Goal: Navigation & Orientation: Find specific page/section

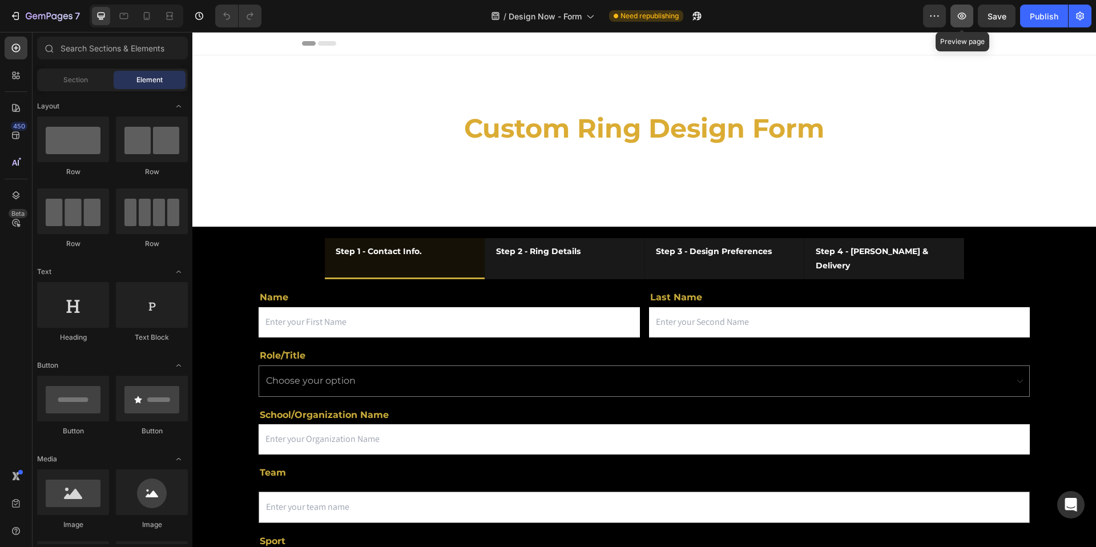
click at [966, 16] on icon "button" at bounding box center [962, 16] width 9 height 7
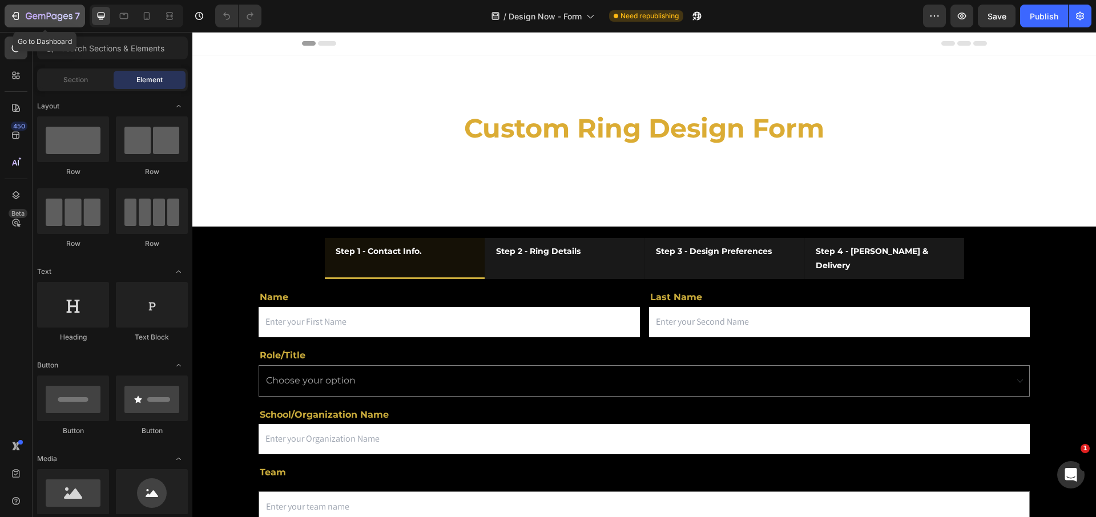
click at [14, 13] on icon "button" at bounding box center [16, 16] width 5 height 8
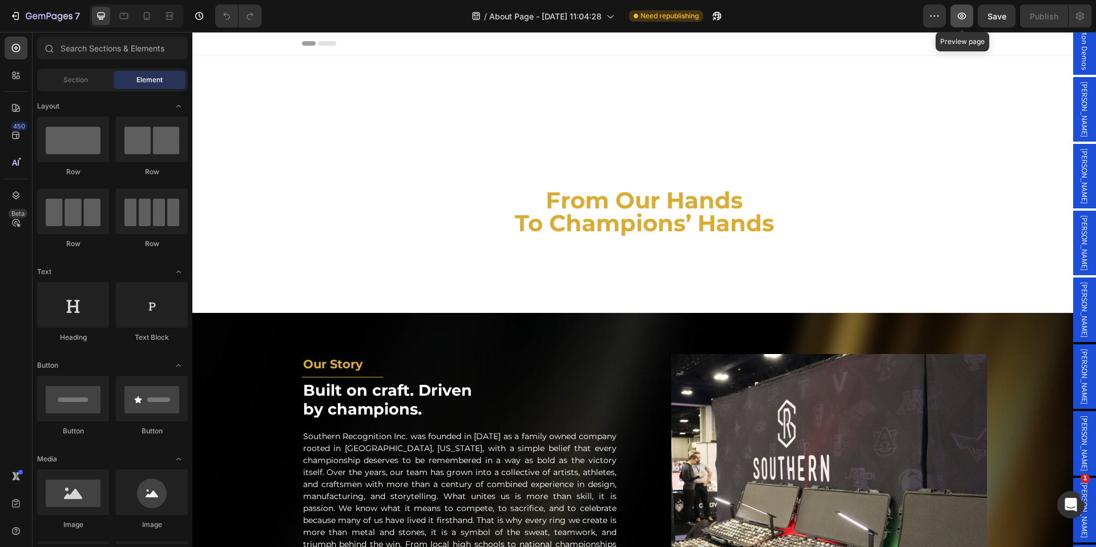
click at [958, 25] on button "button" at bounding box center [962, 16] width 23 height 23
click at [959, 14] on icon "button" at bounding box center [962, 16] width 9 height 7
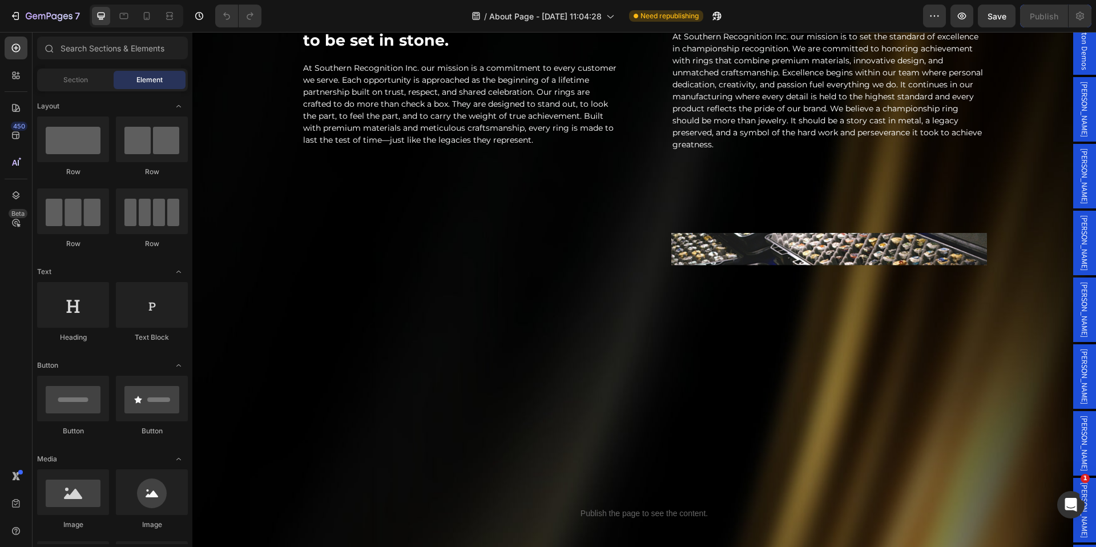
scroll to position [878, 0]
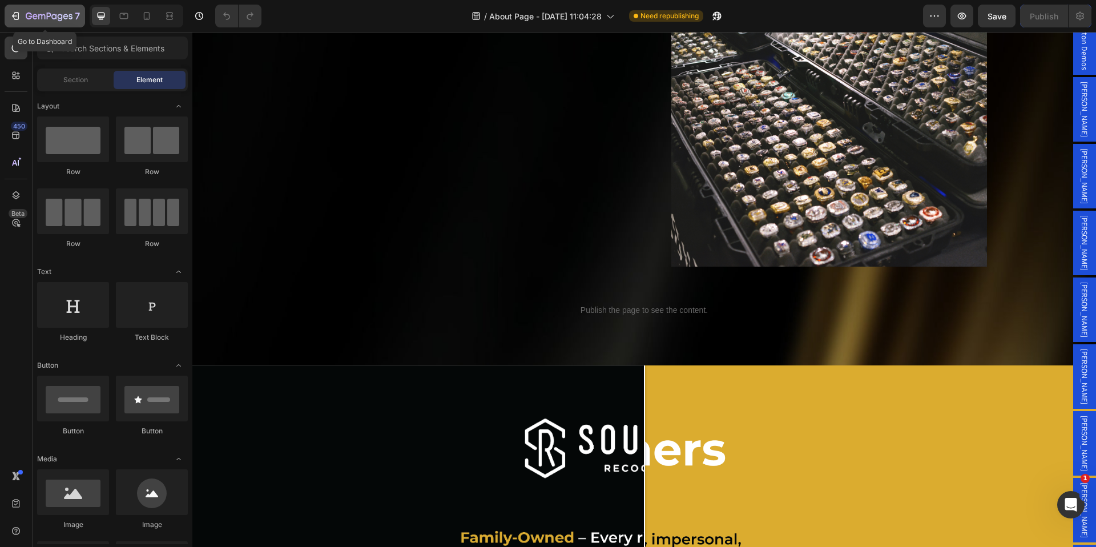
click at [19, 13] on icon "button" at bounding box center [15, 15] width 11 height 11
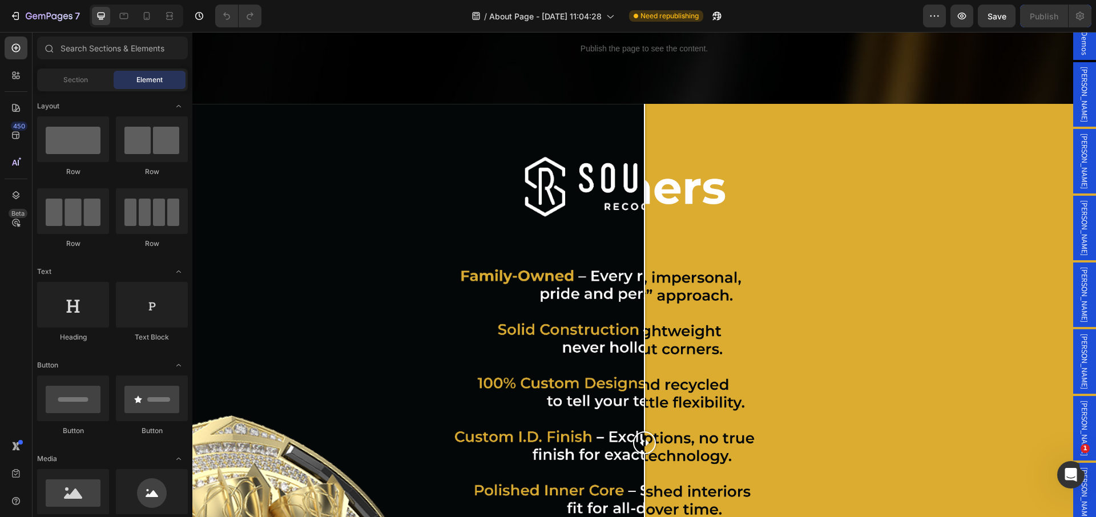
scroll to position [1160, 0]
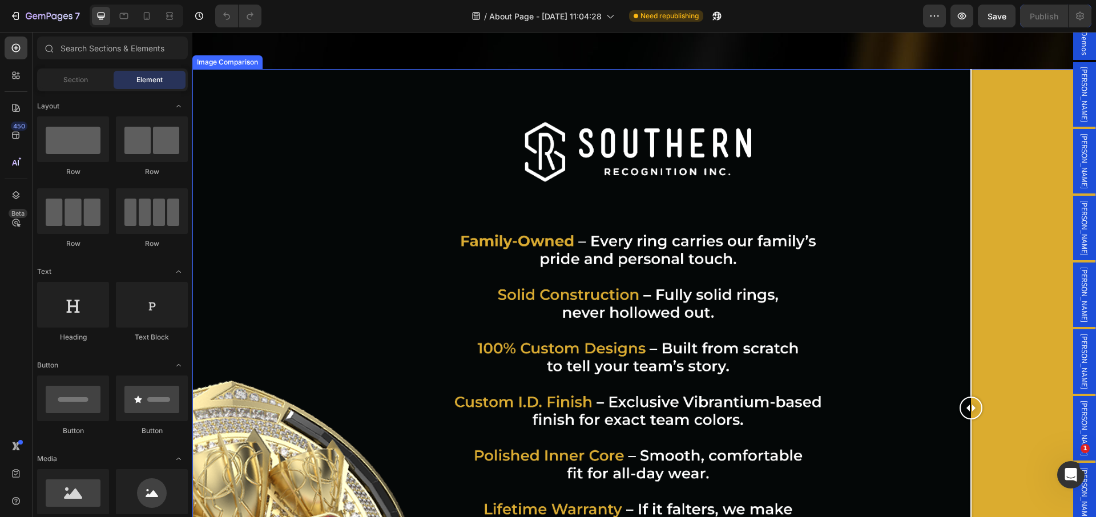
drag, startPoint x: 645, startPoint y: 408, endPoint x: 965, endPoint y: 342, distance: 326.6
click at [965, 342] on div at bounding box center [971, 408] width 23 height 678
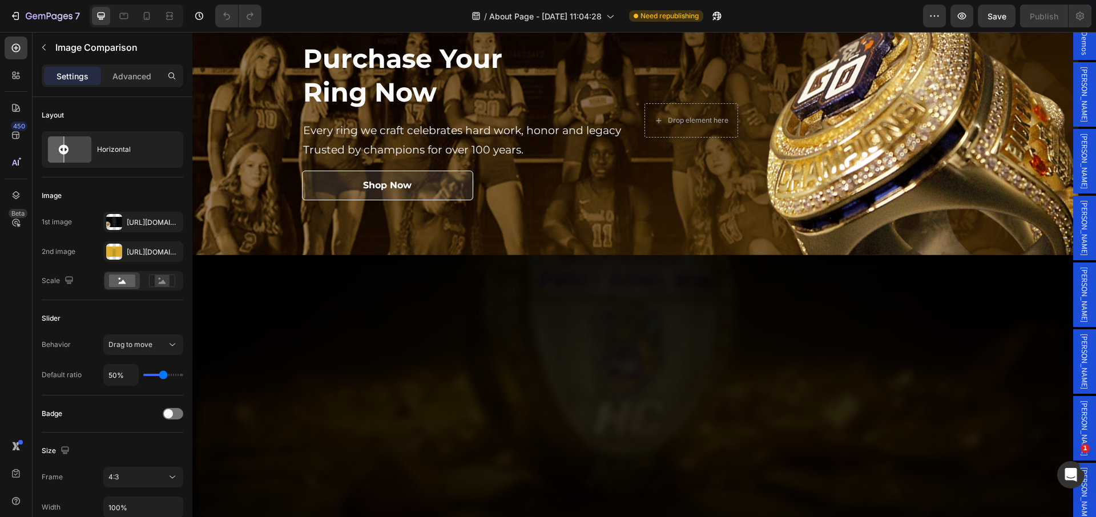
scroll to position [2570, 0]
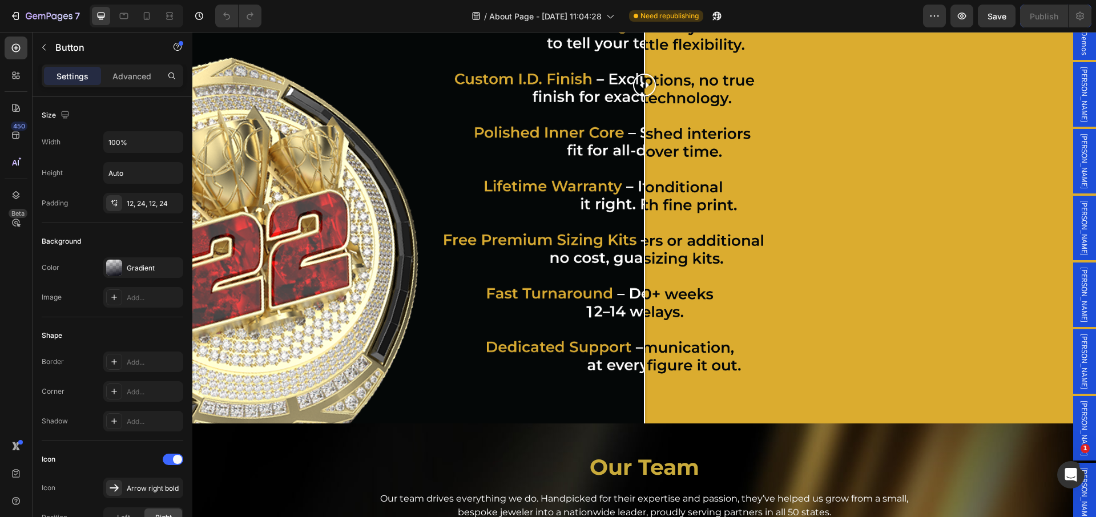
scroll to position [1456, 0]
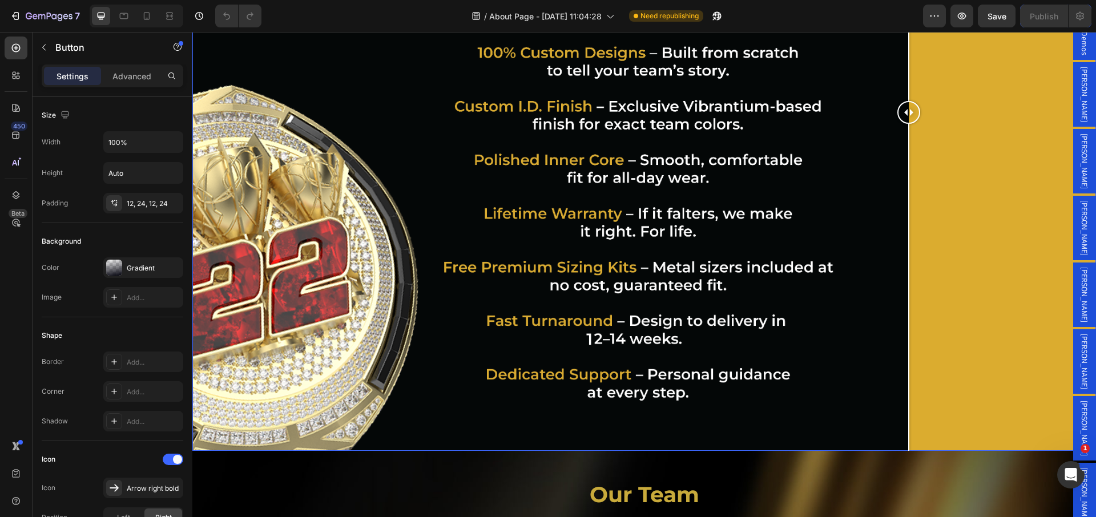
drag, startPoint x: 641, startPoint y: 112, endPoint x: 909, endPoint y: 202, distance: 282.4
click at [909, 202] on div at bounding box center [909, 112] width 23 height 678
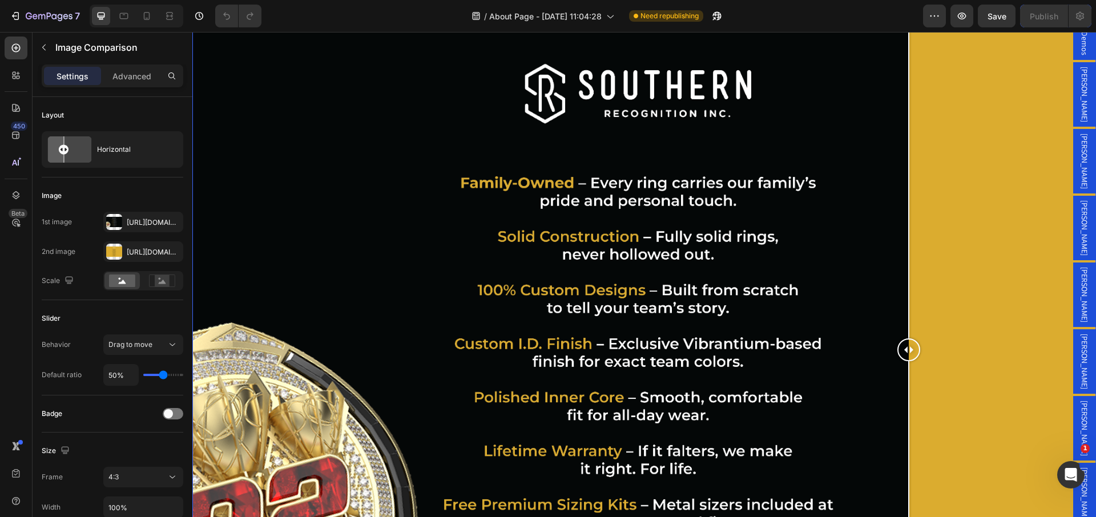
scroll to position [1215, 0]
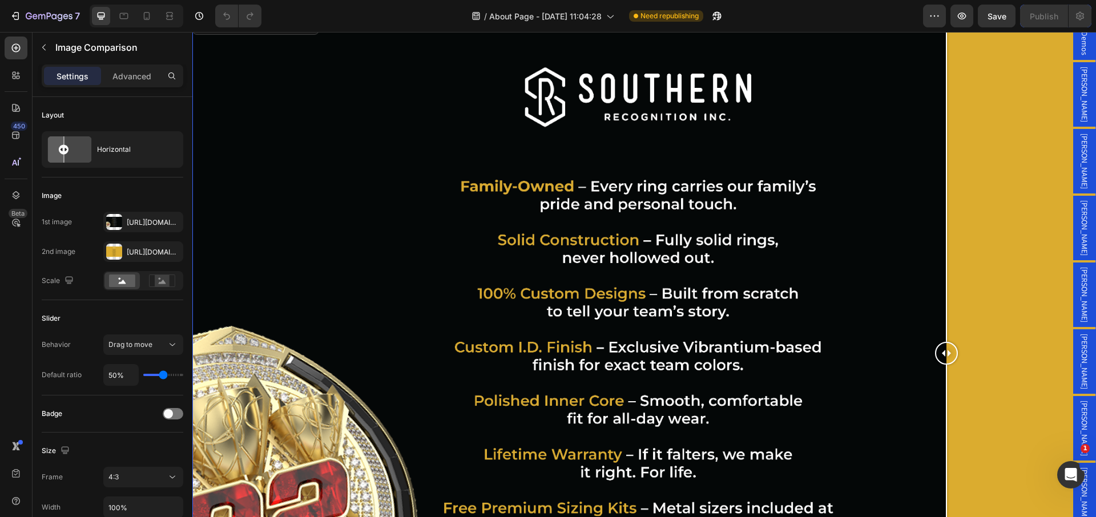
drag, startPoint x: 910, startPoint y: 353, endPoint x: 946, endPoint y: 311, distance: 55.5
click at [946, 311] on div at bounding box center [946, 353] width 23 height 678
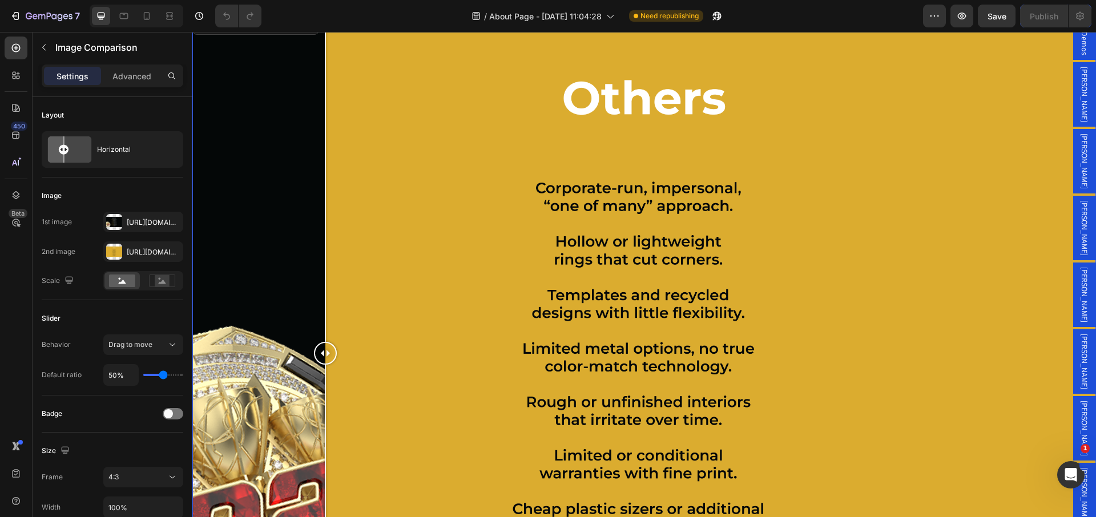
drag, startPoint x: 945, startPoint y: 353, endPoint x: 318, endPoint y: 263, distance: 633.5
click at [318, 263] on div at bounding box center [325, 353] width 23 height 678
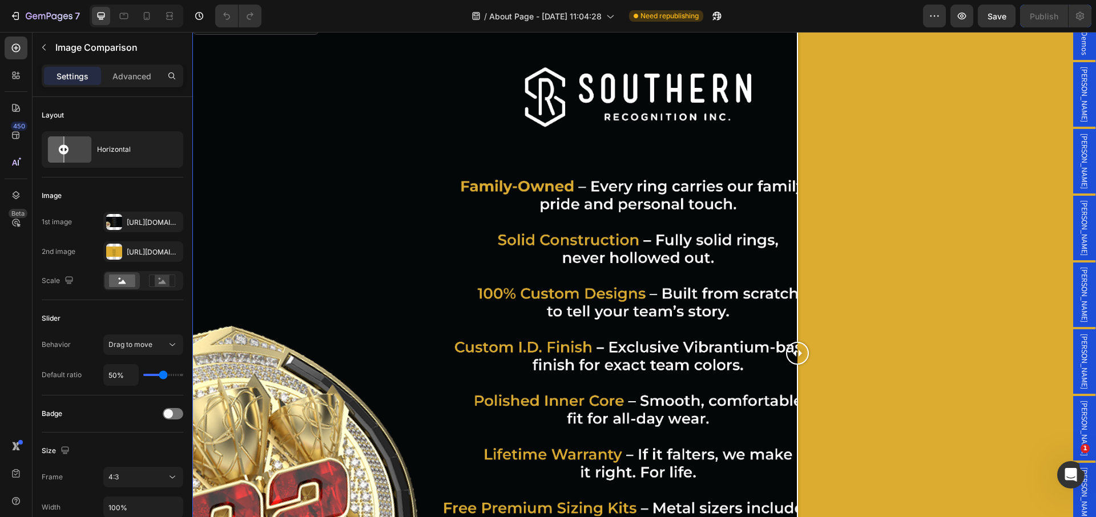
drag, startPoint x: 315, startPoint y: 355, endPoint x: 798, endPoint y: 363, distance: 482.6
click at [798, 363] on div at bounding box center [797, 353] width 23 height 23
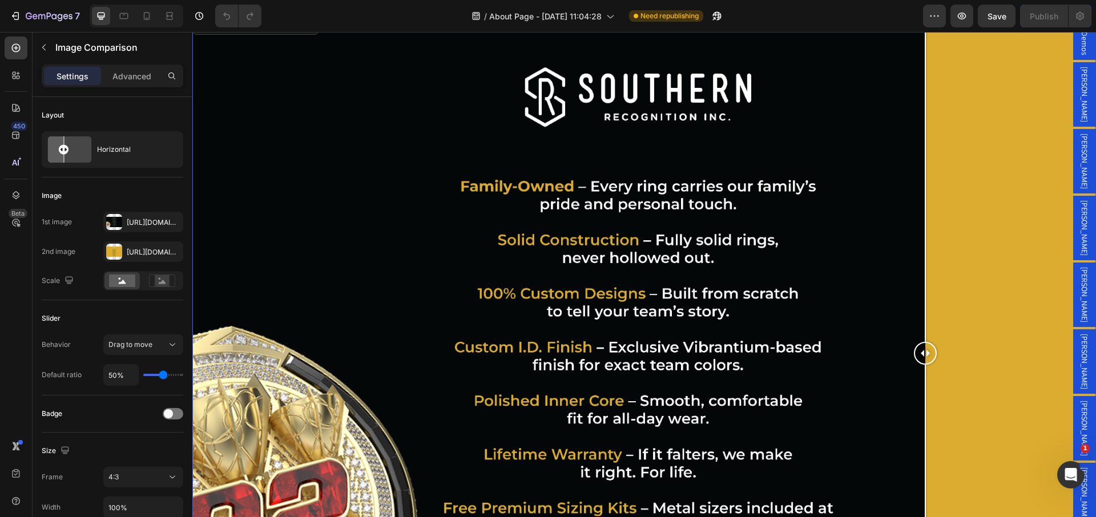
drag, startPoint x: 798, startPoint y: 363, endPoint x: 926, endPoint y: 380, distance: 129.1
click at [926, 380] on div at bounding box center [925, 353] width 23 height 678
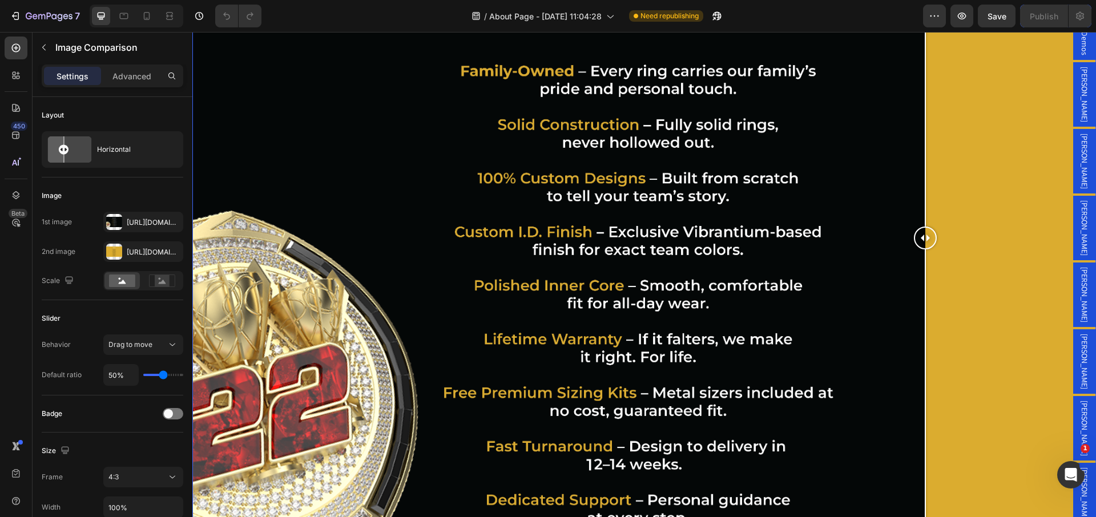
scroll to position [1343, 0]
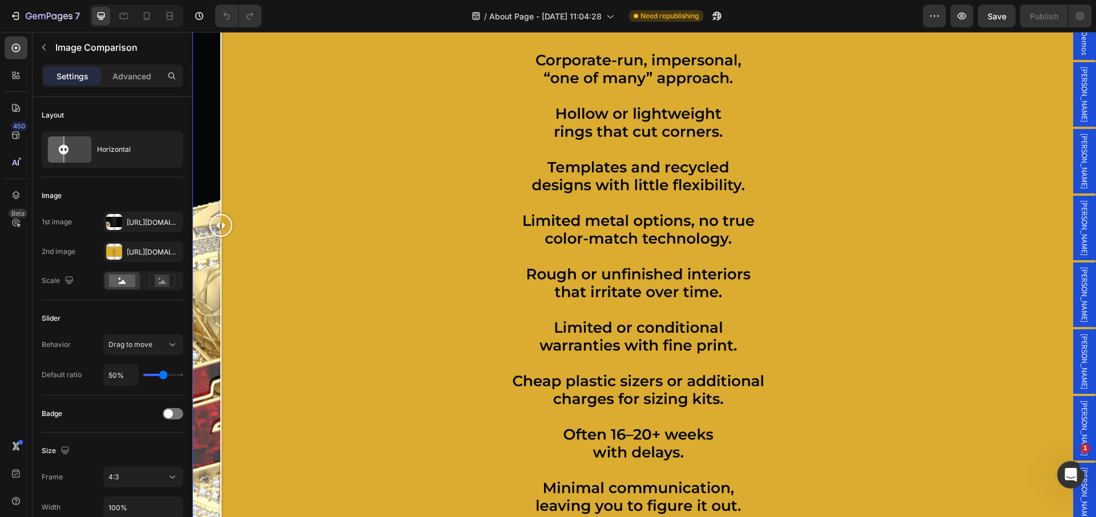
drag, startPoint x: 926, startPoint y: 228, endPoint x: 220, endPoint y: 300, distance: 708.9
click at [220, 300] on div at bounding box center [221, 225] width 23 height 678
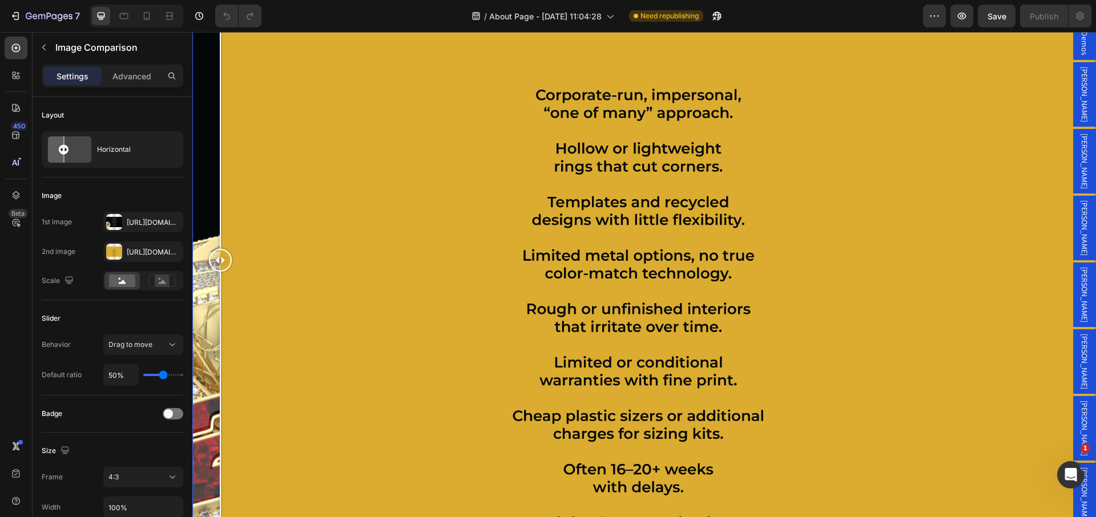
scroll to position [1308, 0]
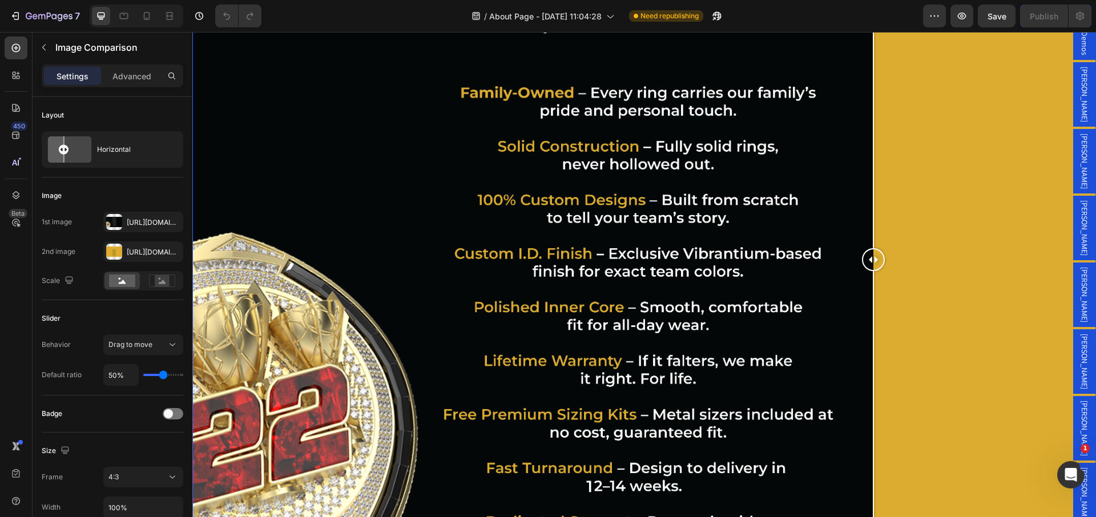
drag, startPoint x: 219, startPoint y: 259, endPoint x: 897, endPoint y: 324, distance: 681.5
click at [885, 324] on div at bounding box center [873, 260] width 23 height 678
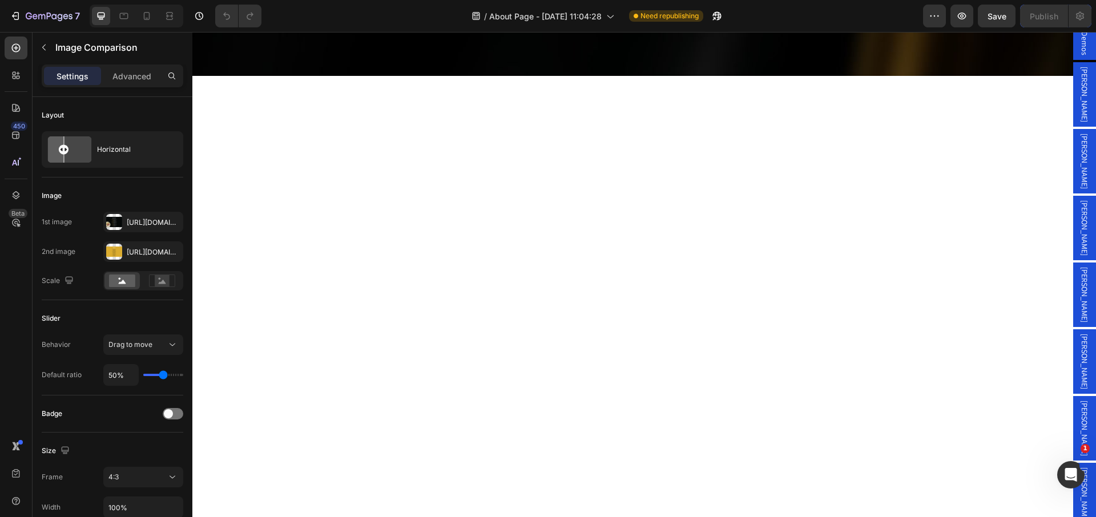
scroll to position [51, 0]
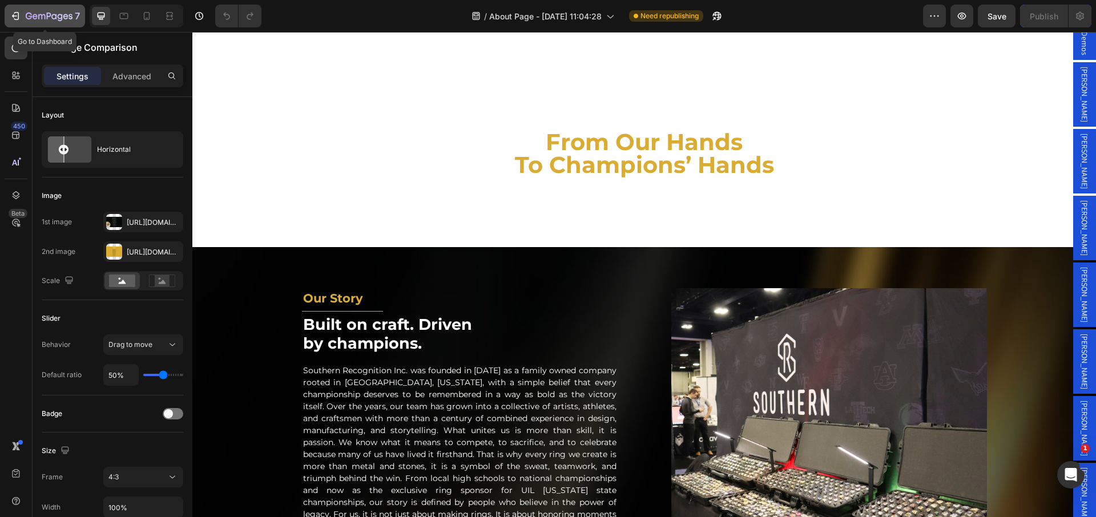
click at [17, 14] on icon "button" at bounding box center [15, 15] width 11 height 11
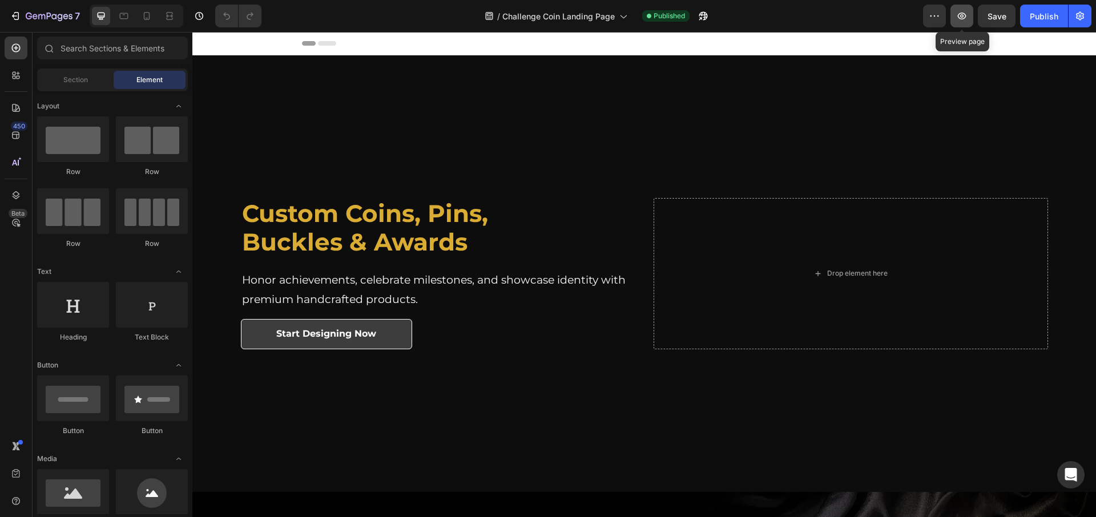
click at [958, 23] on button "button" at bounding box center [962, 16] width 23 height 23
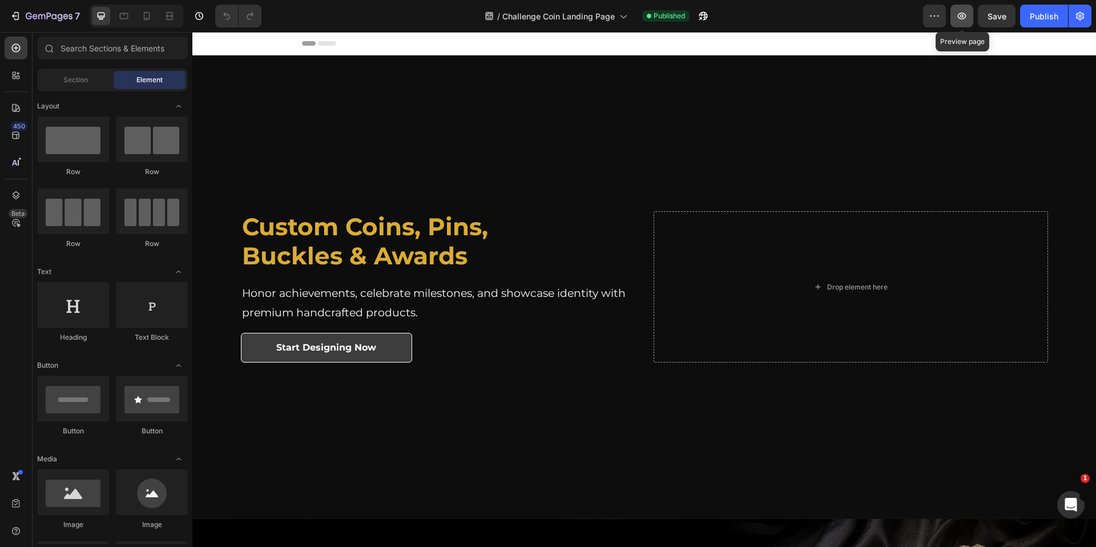
click at [960, 22] on button "button" at bounding box center [962, 16] width 23 height 23
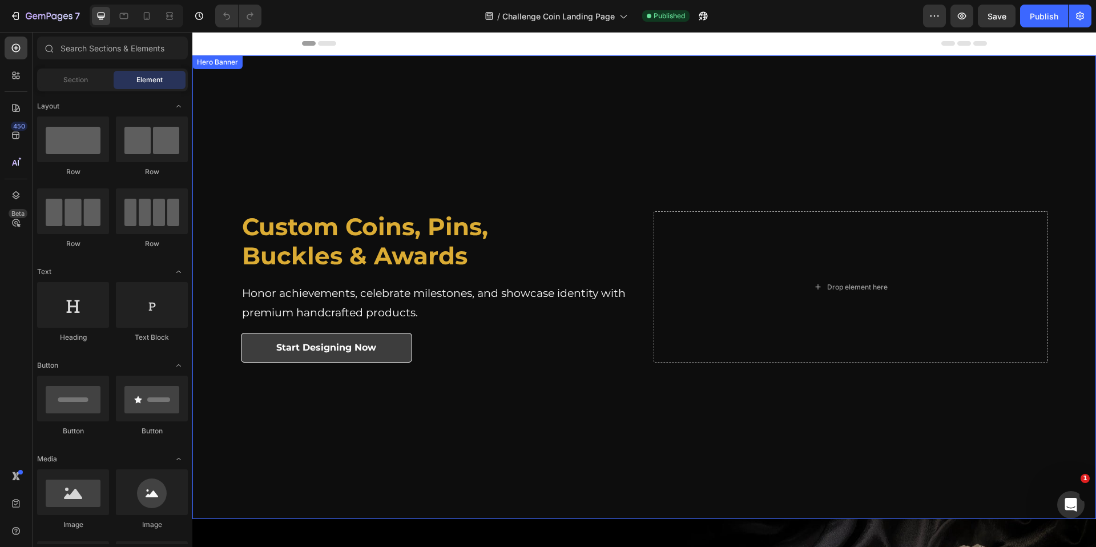
drag, startPoint x: 394, startPoint y: 121, endPoint x: 352, endPoint y: 121, distance: 42.3
click at [352, 121] on div "Overlay" at bounding box center [644, 287] width 904 height 464
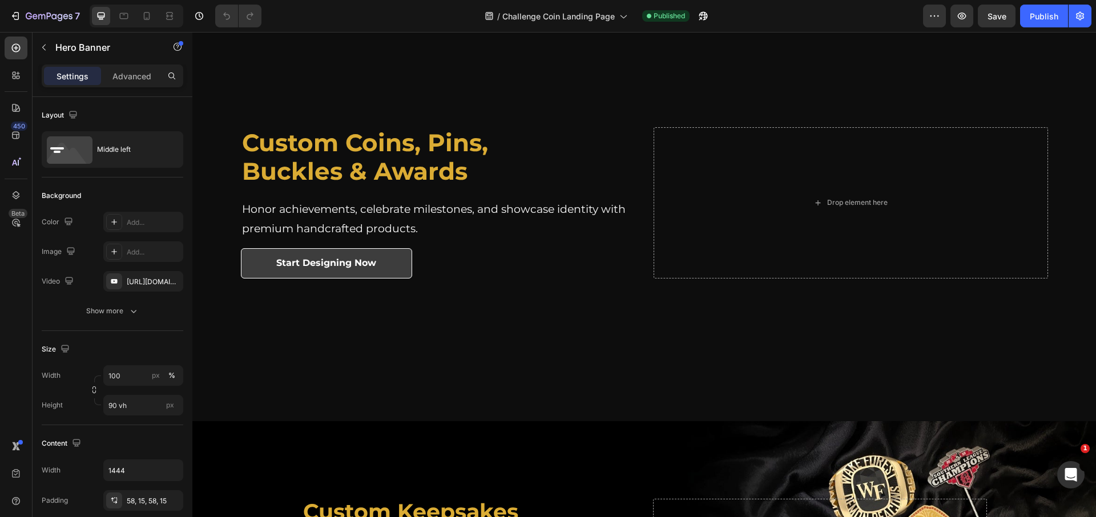
scroll to position [72, 0]
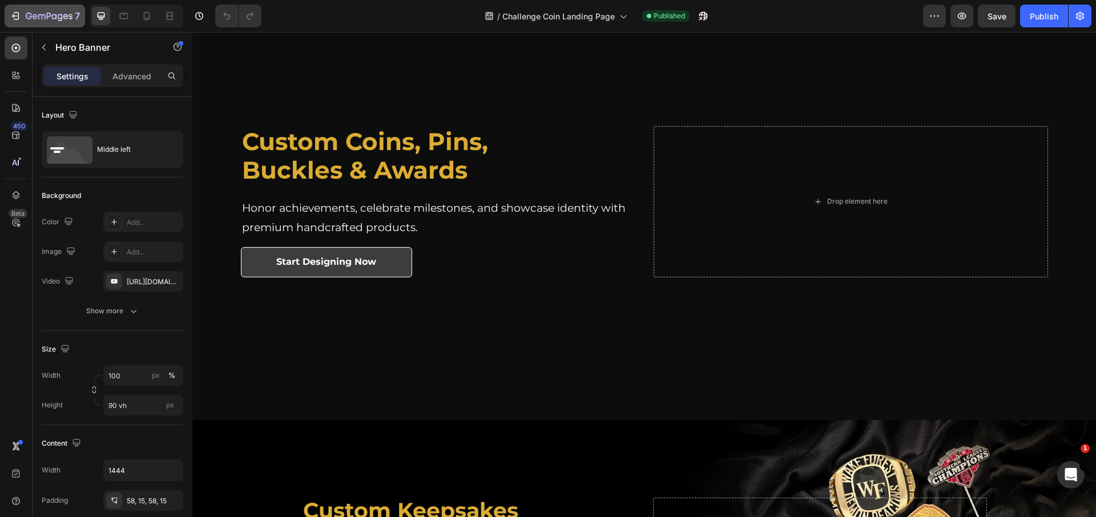
click at [13, 18] on icon "button" at bounding box center [15, 15] width 11 height 11
